Goal: Complete application form

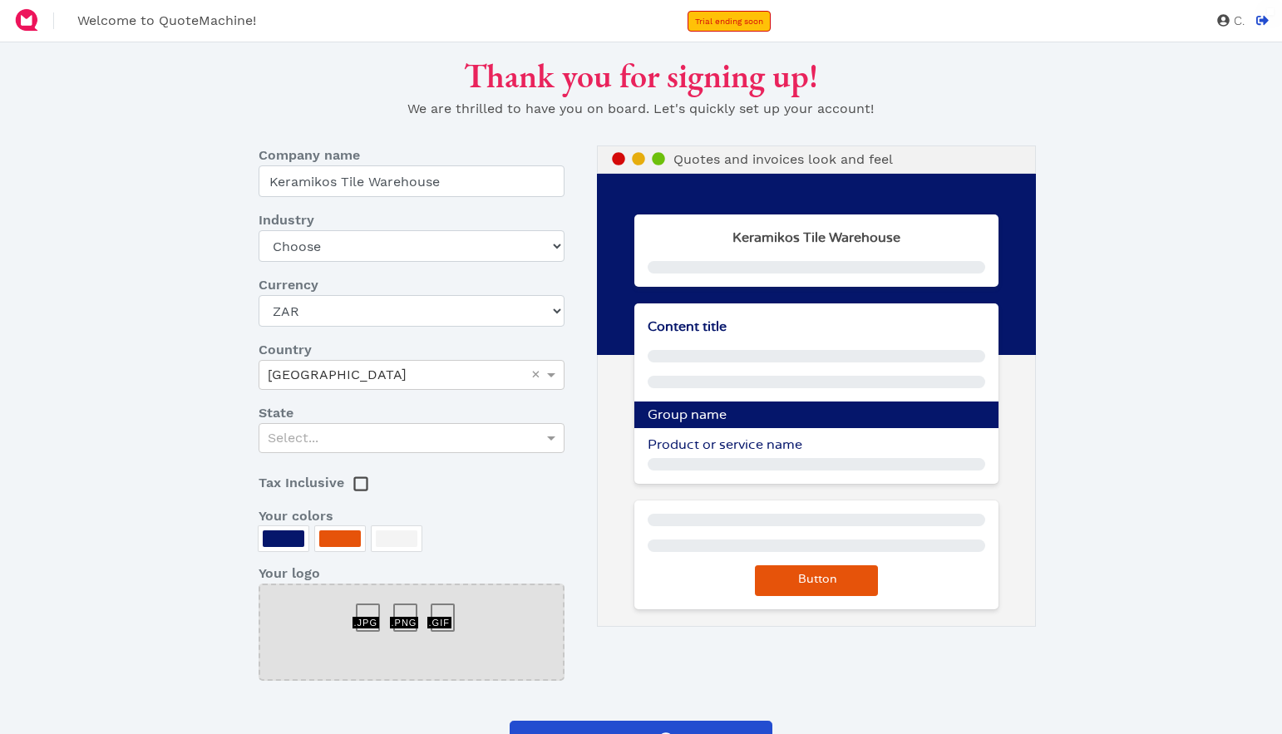
select select "ZAR"
select select "hardware-store"
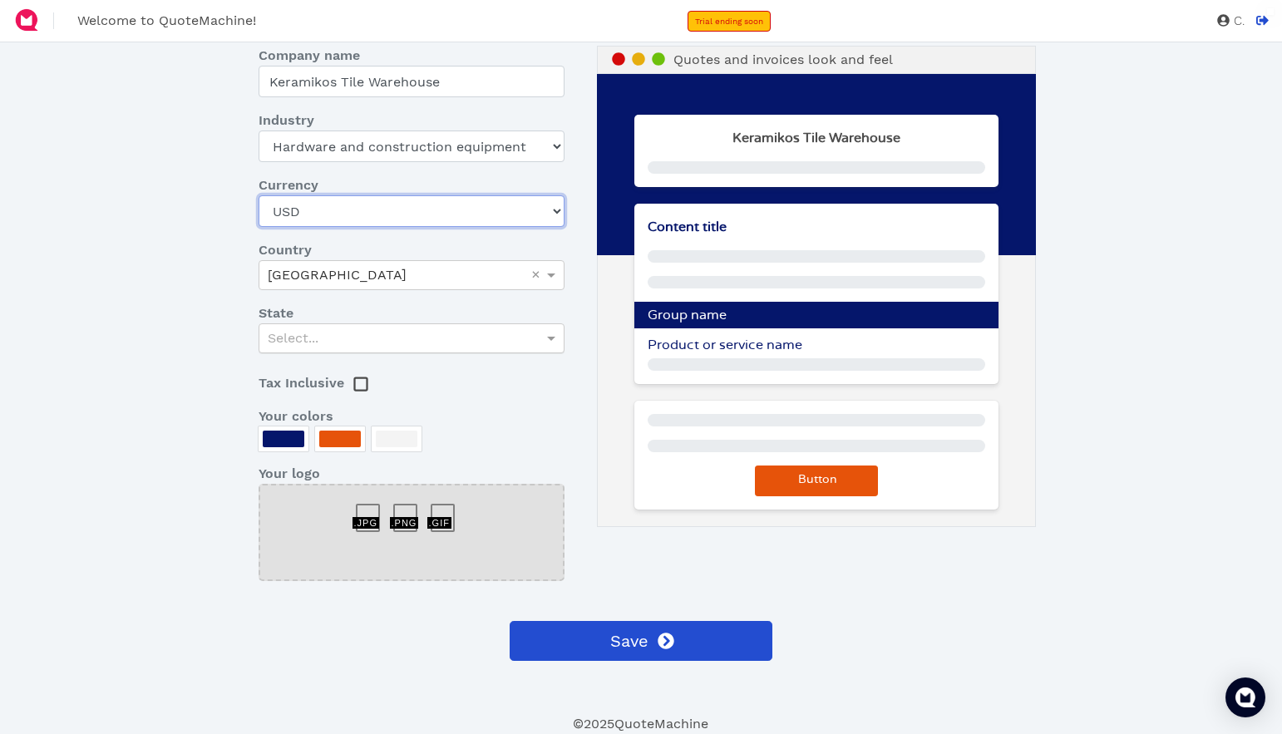
scroll to position [100, 0]
click at [511, 336] on div "Select..." at bounding box center [411, 338] width 304 height 28
click at [570, 344] on dd "Select..." at bounding box center [411, 338] width 331 height 30
click at [289, 442] on div at bounding box center [284, 439] width 42 height 17
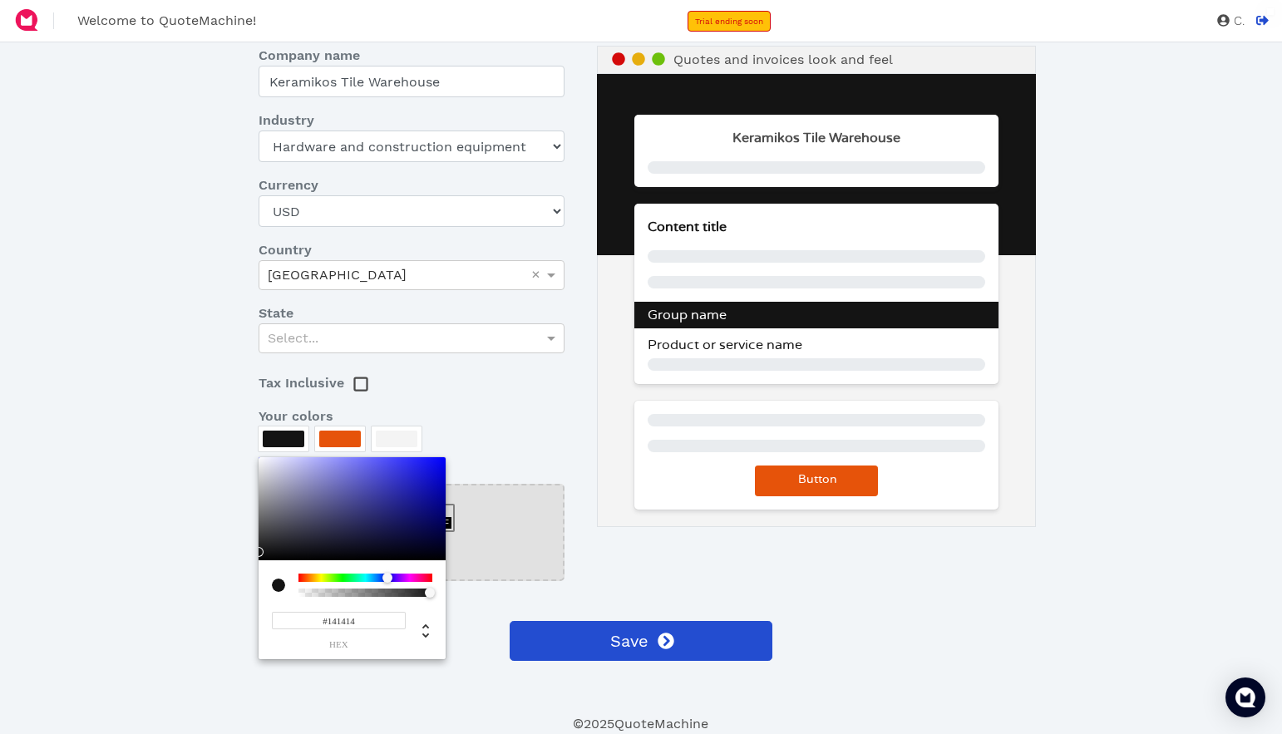
type input "#000000"
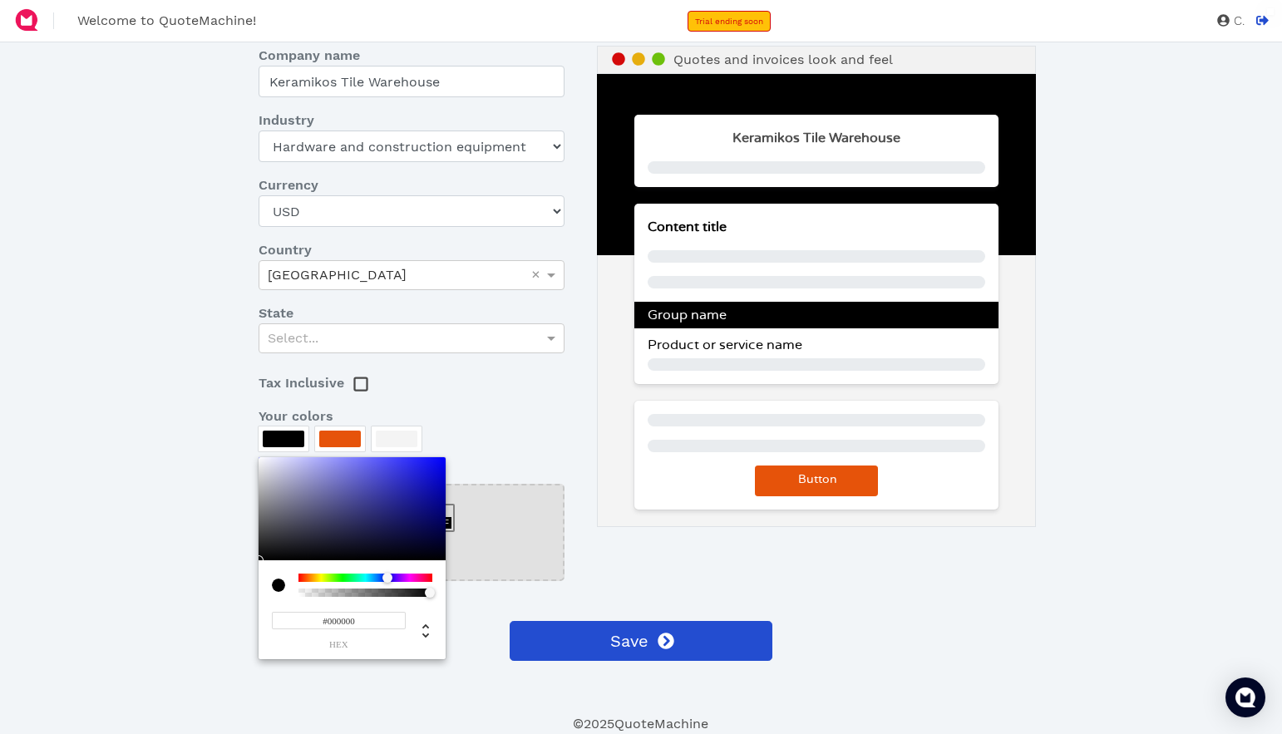
drag, startPoint x: 264, startPoint y: 546, endPoint x: 256, endPoint y: 578, distance: 32.5
click at [259, 578] on div "#000000 hex" at bounding box center [352, 558] width 187 height 202
click at [346, 442] on div at bounding box center [641, 367] width 1282 height 734
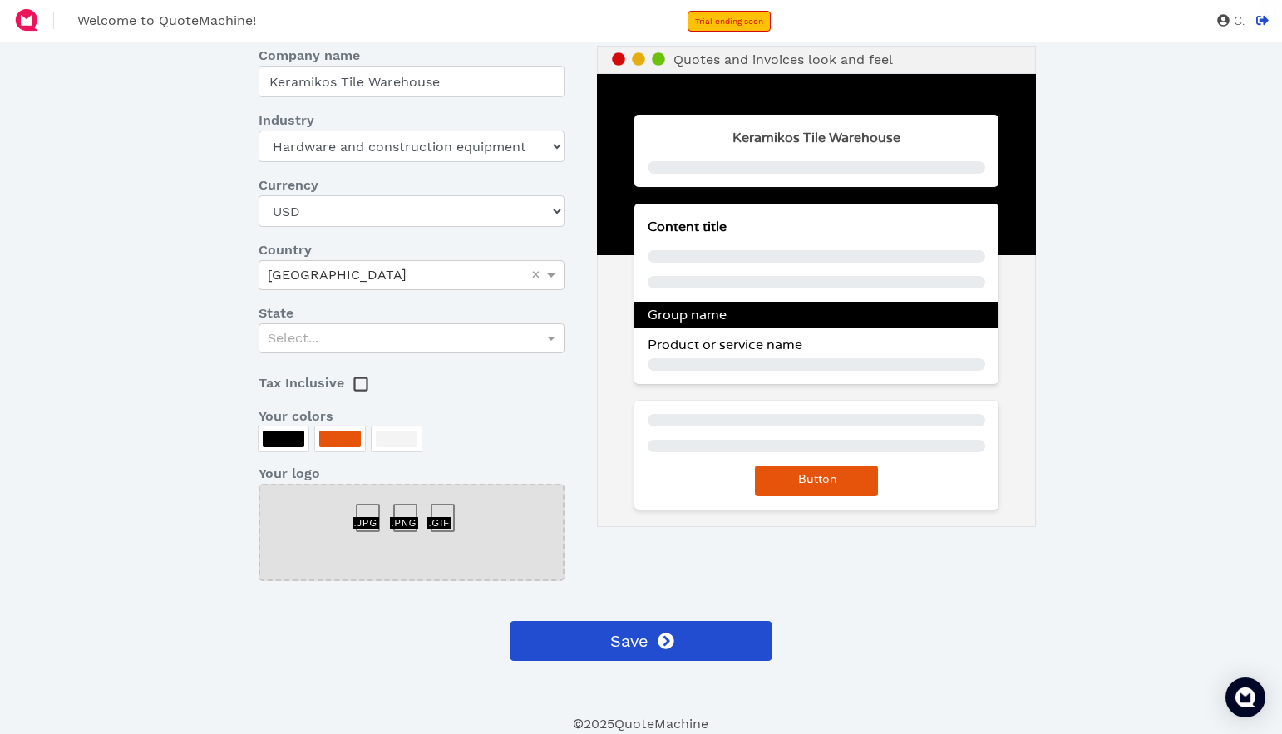
click at [346, 442] on div at bounding box center [340, 439] width 42 height 17
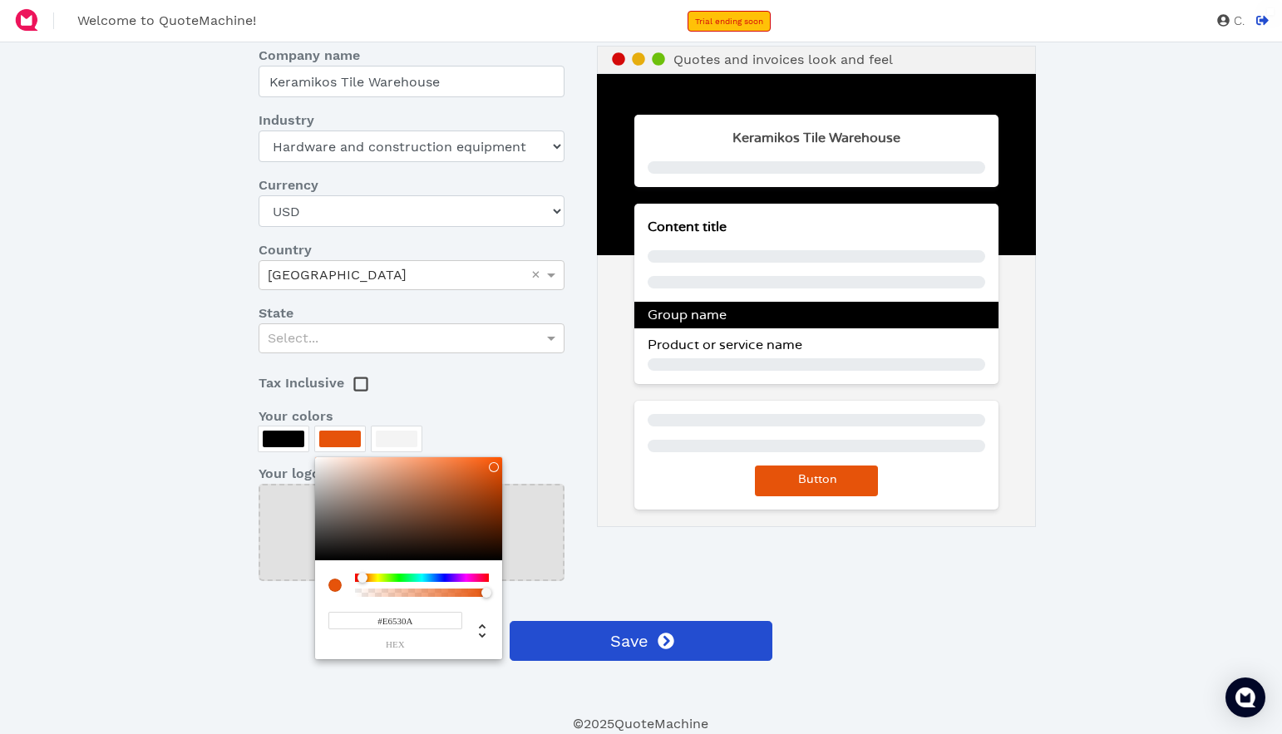
click at [346, 442] on div at bounding box center [641, 367] width 1282 height 734
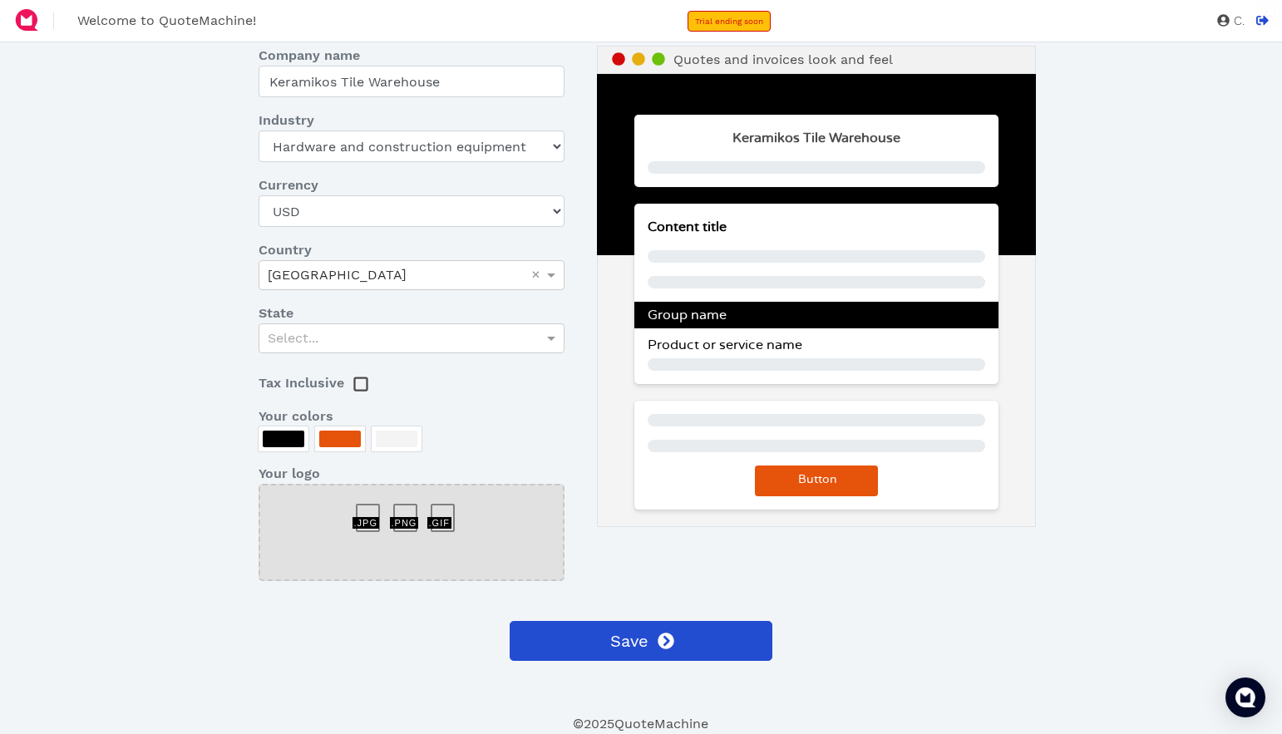
click at [349, 440] on div at bounding box center [340, 439] width 42 height 17
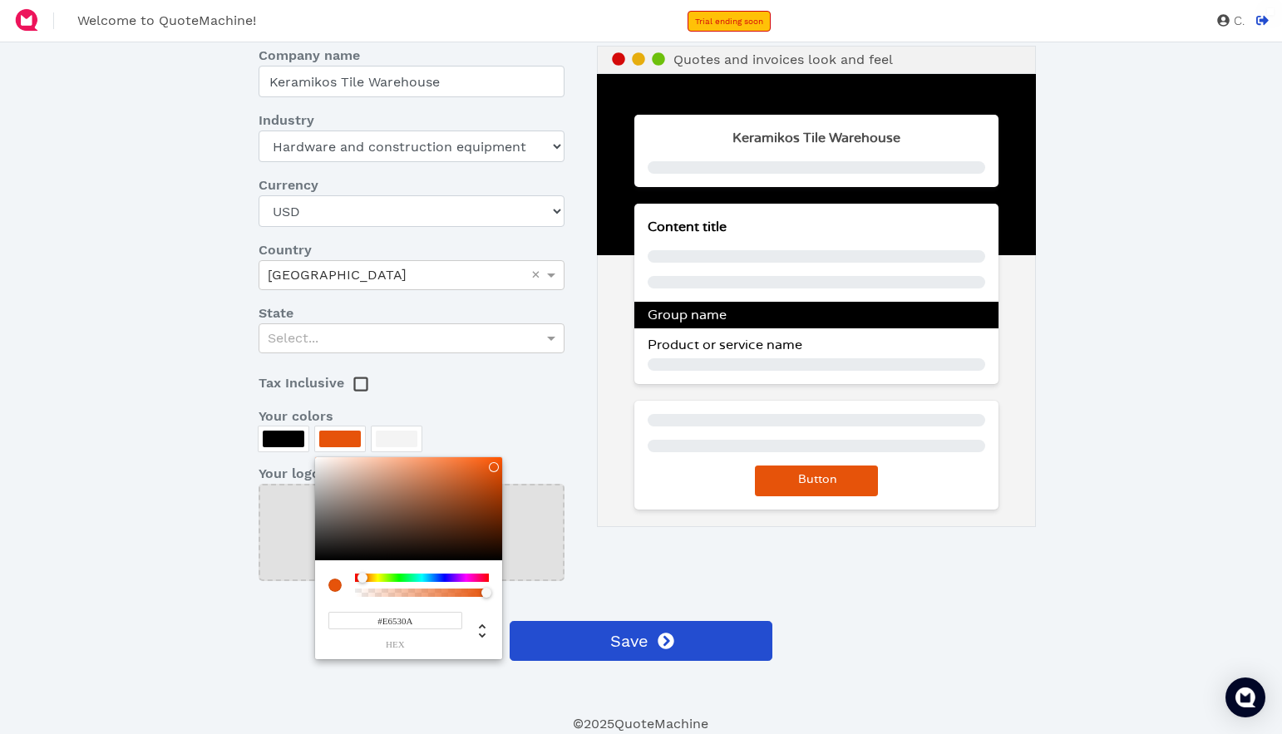
drag, startPoint x: 418, startPoint y: 620, endPoint x: 368, endPoint y: 620, distance: 49.9
click at [368, 620] on input "#E6530A" at bounding box center [395, 620] width 134 height 17
paste input "fcef57"
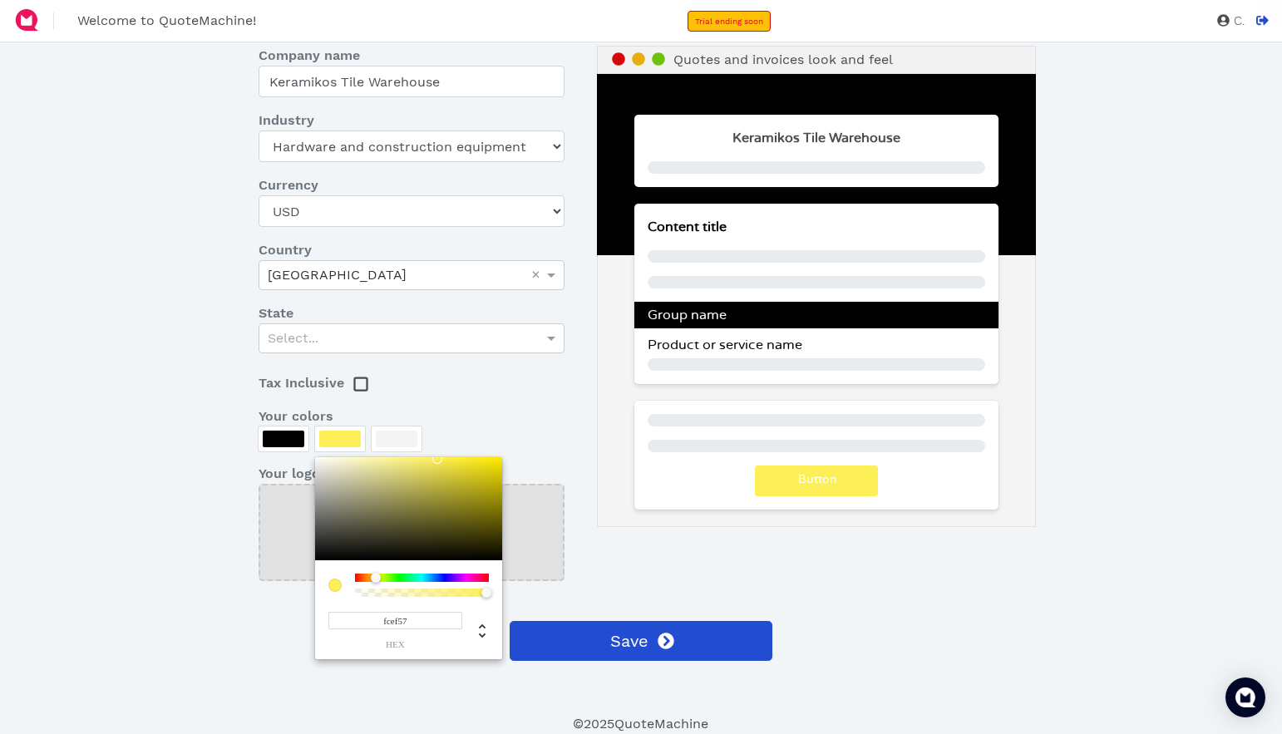
type input "#FCEF57"
click at [490, 429] on div at bounding box center [641, 367] width 1282 height 734
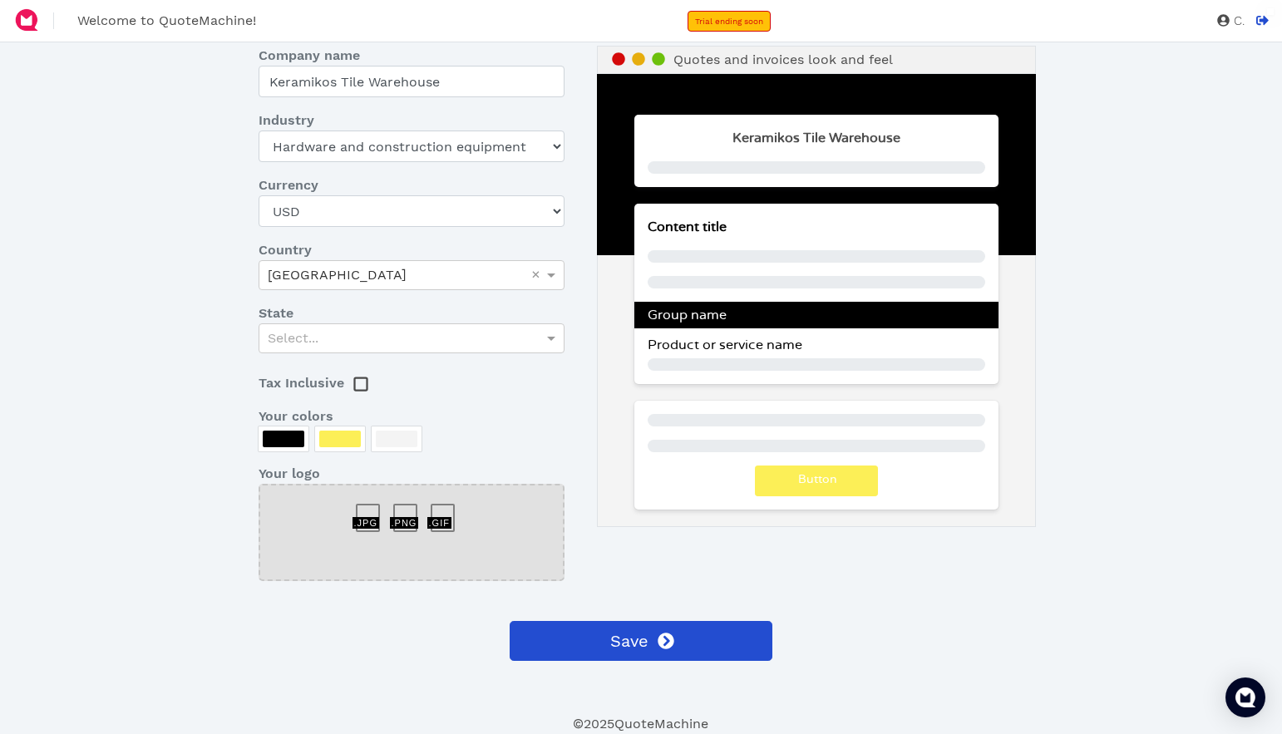
click at [399, 443] on div at bounding box center [397, 439] width 42 height 17
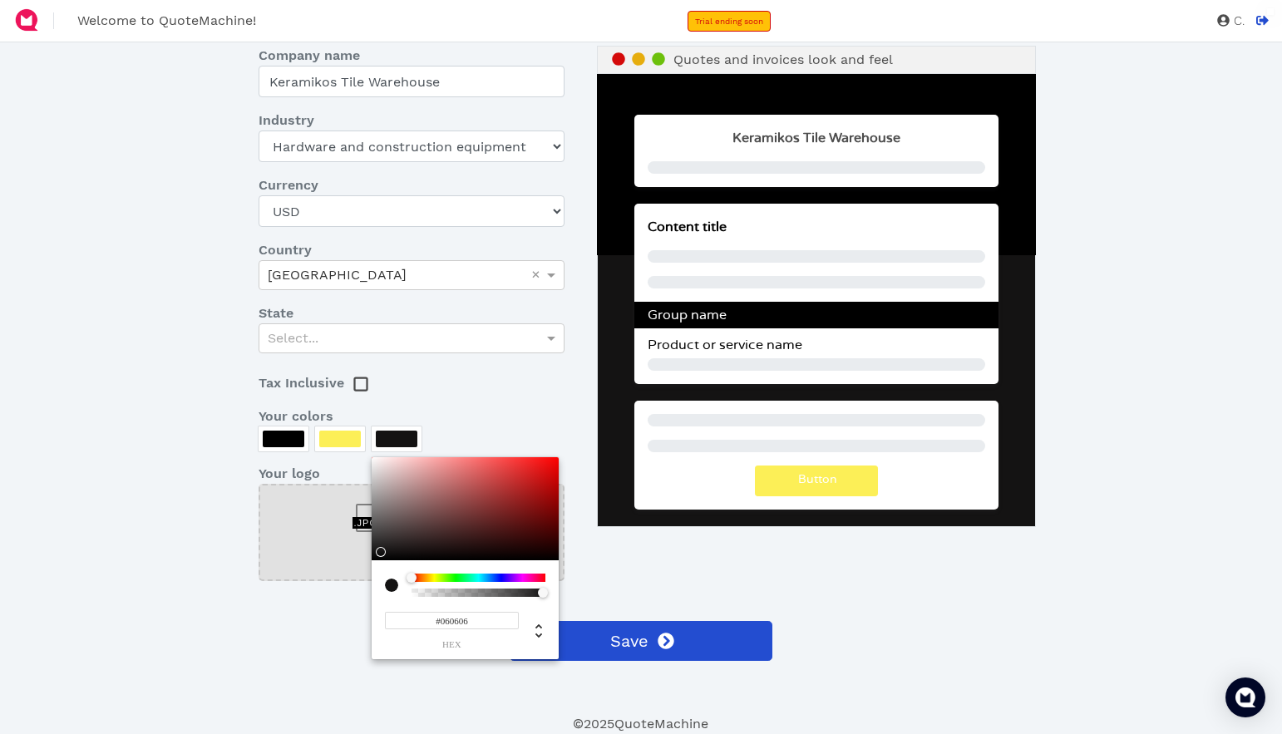
type input "#000000"
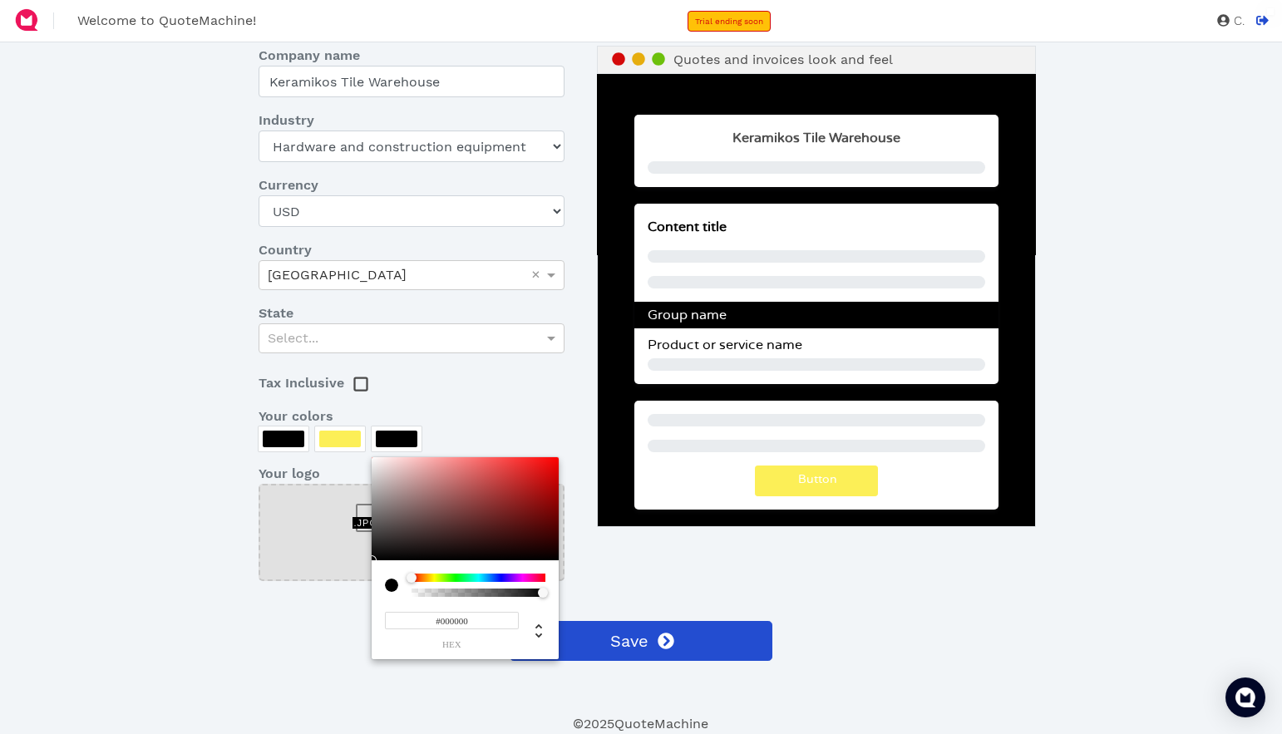
drag, startPoint x: 384, startPoint y: 547, endPoint x: 366, endPoint y: 571, distance: 30.3
click at [372, 571] on div "#000000 hex" at bounding box center [465, 558] width 187 height 202
click at [543, 388] on div at bounding box center [641, 367] width 1282 height 734
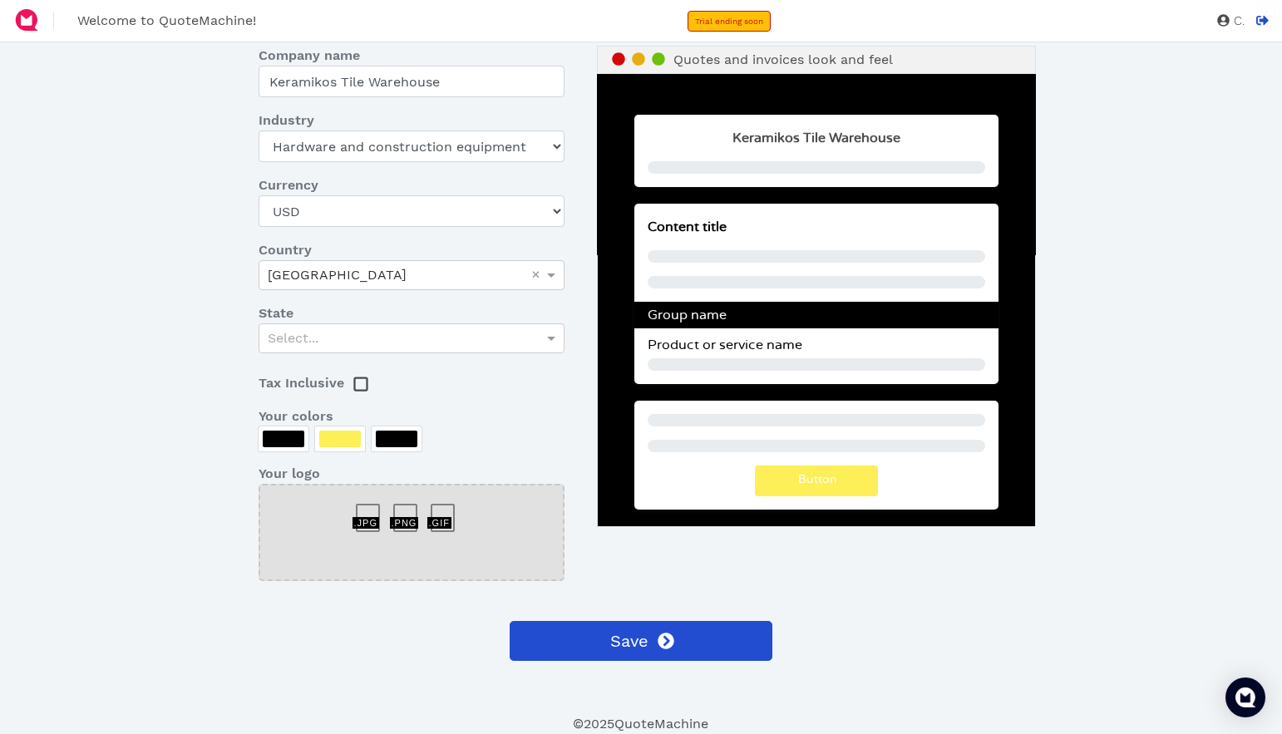
click at [402, 443] on div at bounding box center [397, 439] width 42 height 17
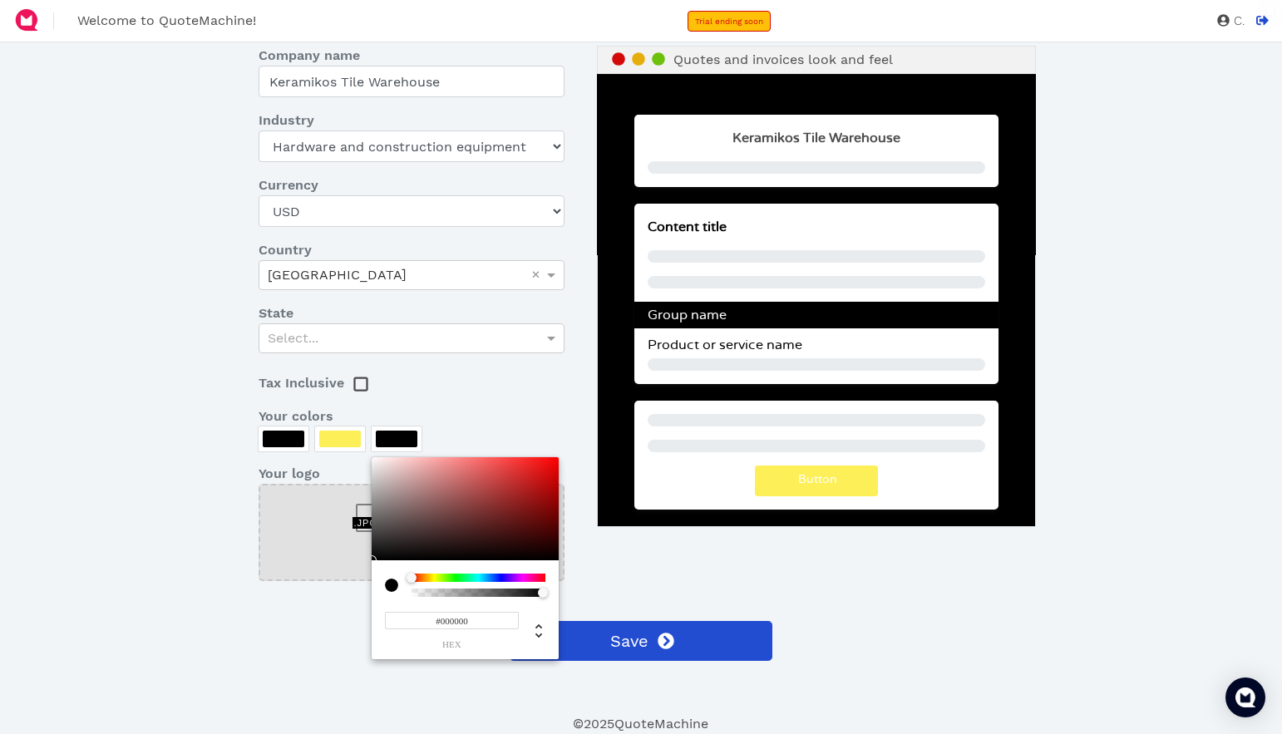
type input "0"
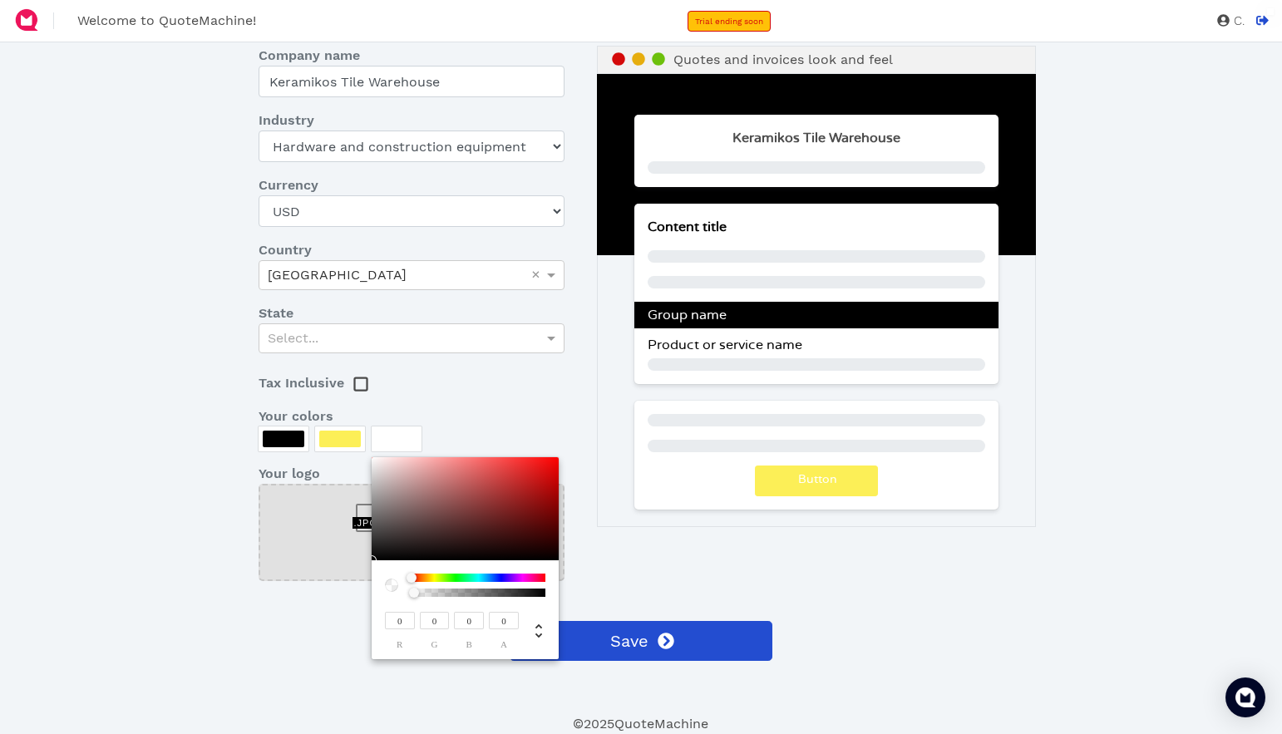
drag, startPoint x: 417, startPoint y: 593, endPoint x: 392, endPoint y: 598, distance: 26.3
click at [392, 598] on div "0 r 0 g 0 b 0 a" at bounding box center [465, 558] width 187 height 202
click at [543, 389] on div at bounding box center [641, 367] width 1282 height 734
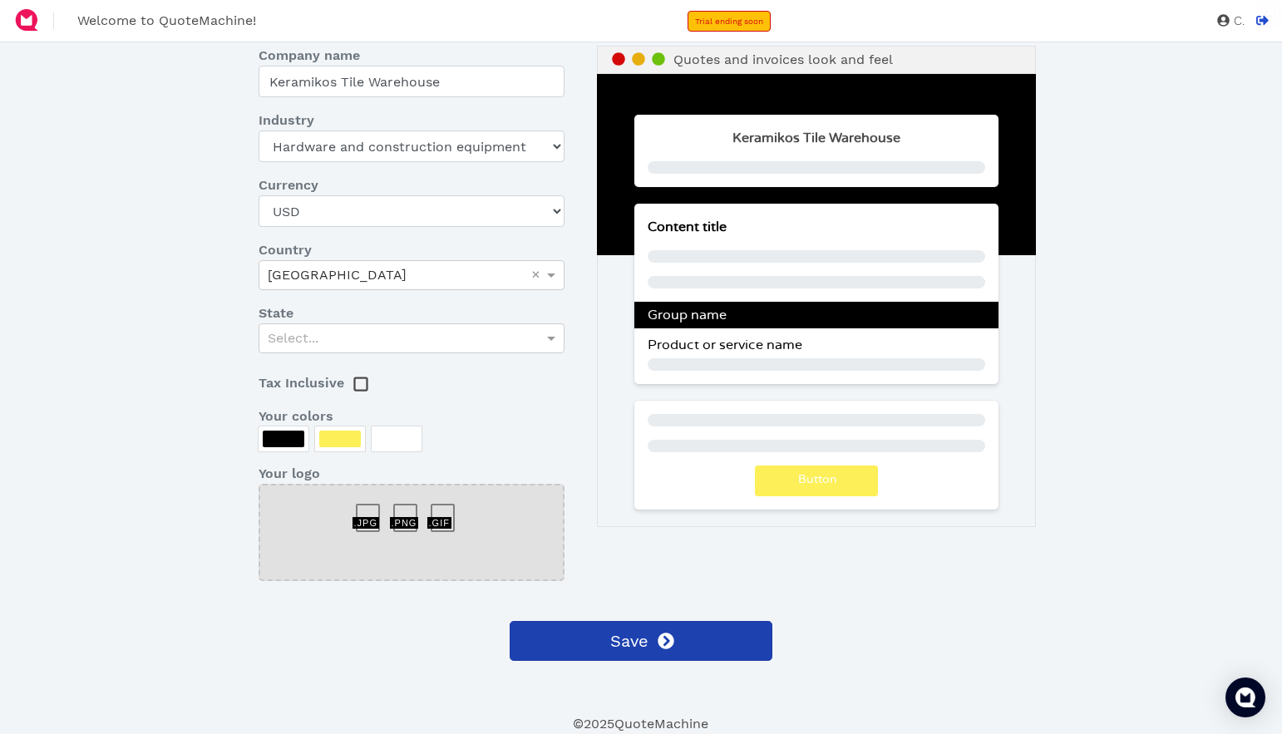
click at [667, 642] on icon at bounding box center [666, 641] width 17 height 17
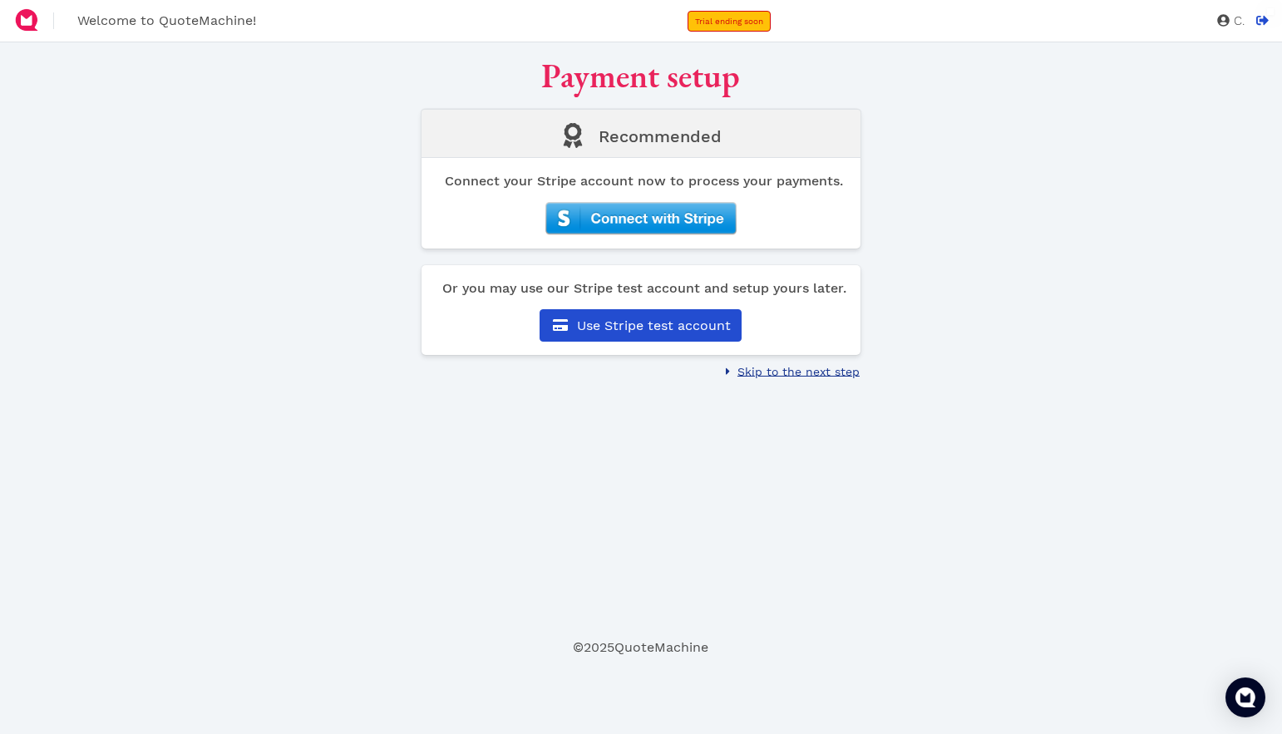
click at [806, 367] on span "Skip to the next step" at bounding box center [797, 371] width 125 height 13
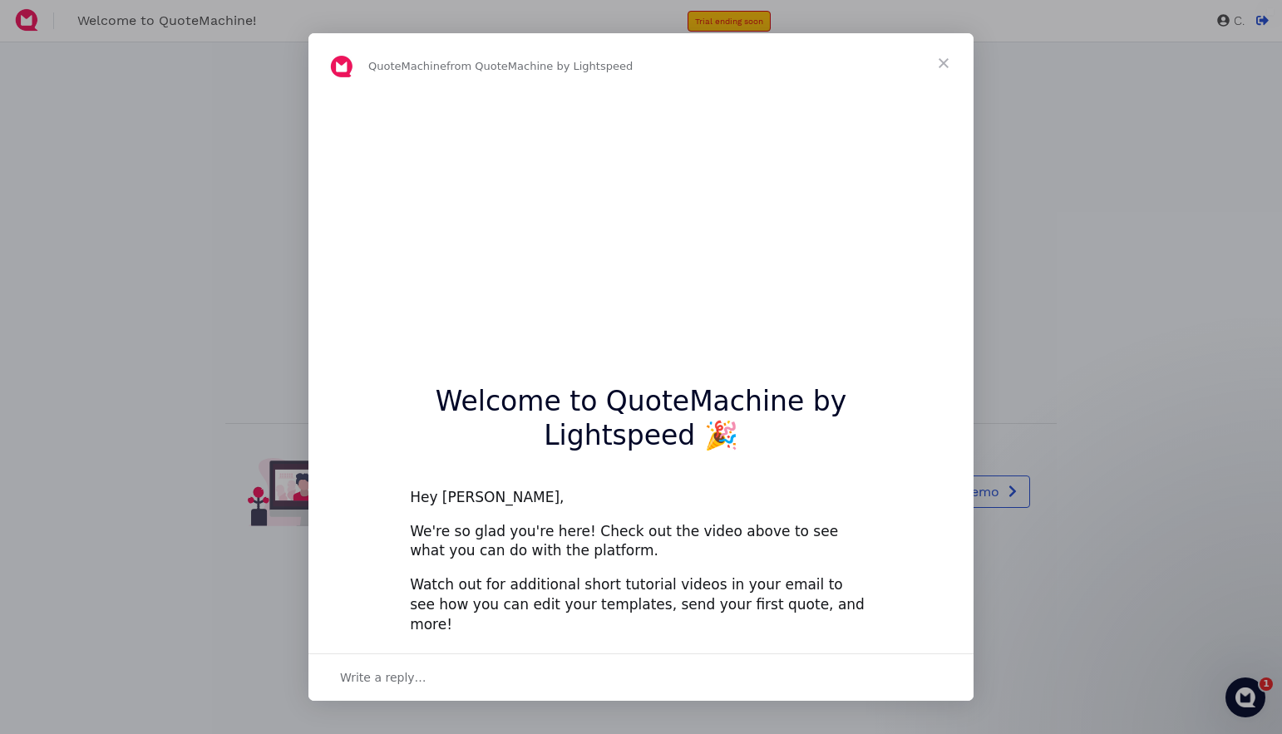
click at [945, 62] on span "Close" at bounding box center [944, 63] width 60 height 60
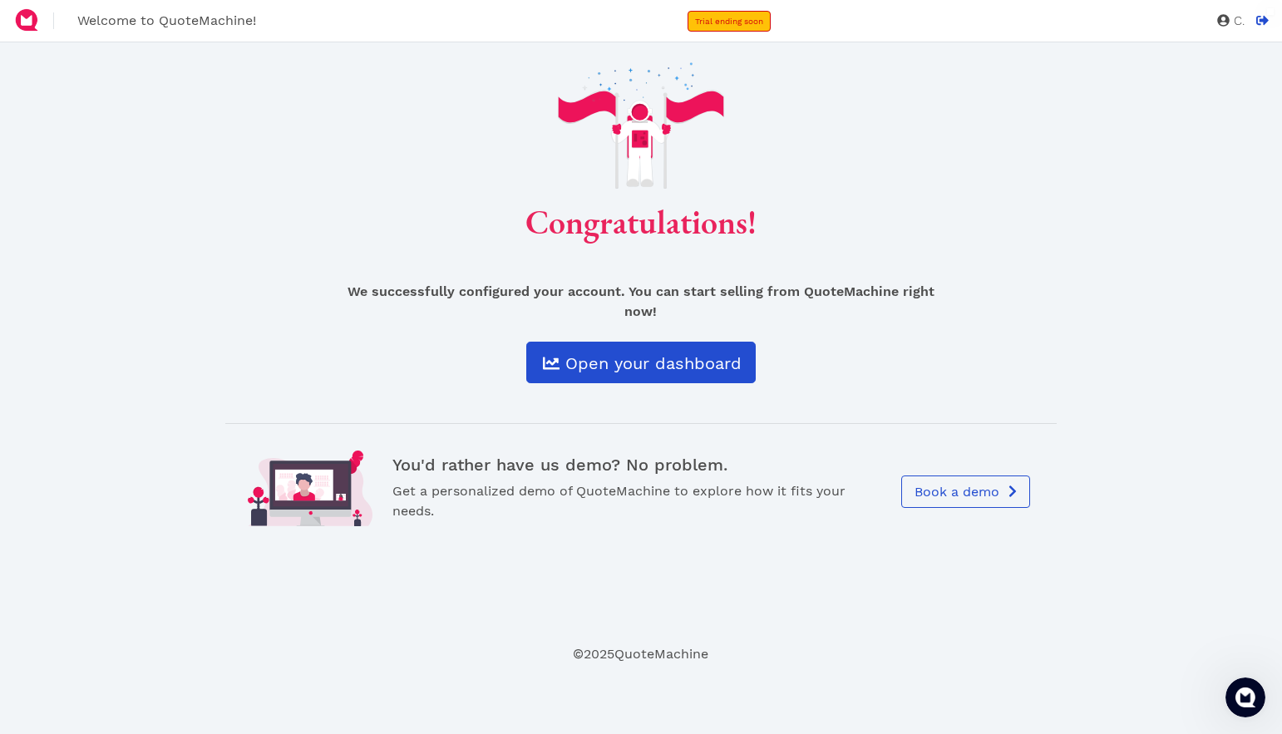
click at [667, 368] on span "Open your dashboard" at bounding box center [652, 363] width 179 height 20
